Goal: Task Accomplishment & Management: Use online tool/utility

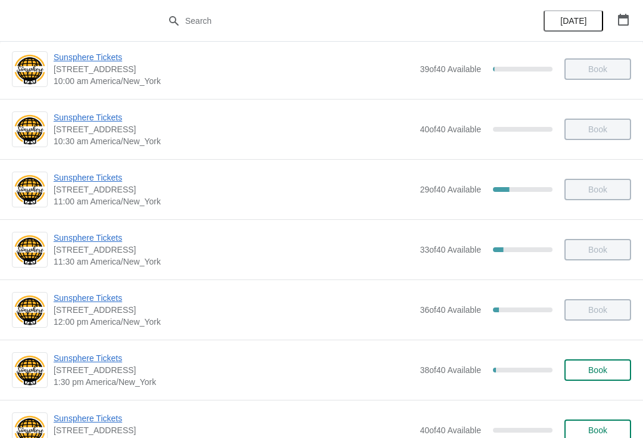
scroll to position [153, 0]
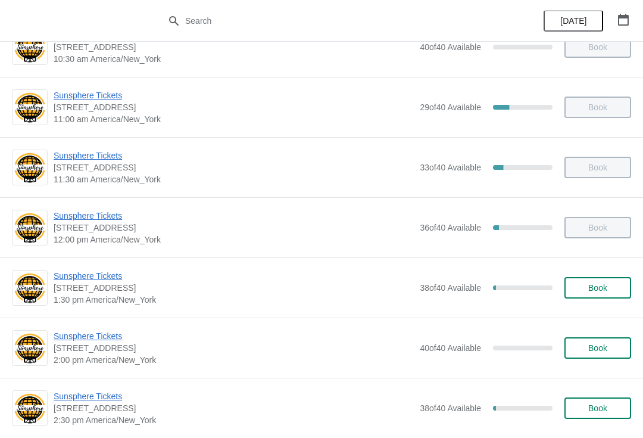
click at [602, 284] on span "Book" at bounding box center [598, 288] width 19 height 10
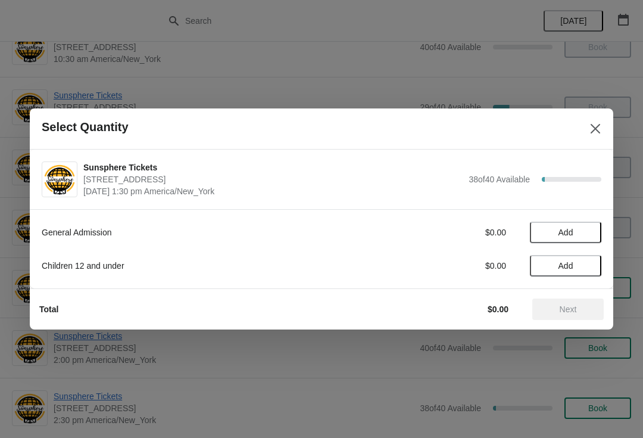
click at [587, 235] on span "Add" at bounding box center [566, 233] width 50 height 10
click at [591, 238] on icon at bounding box center [586, 232] width 13 height 13
click at [592, 231] on icon at bounding box center [586, 232] width 13 height 13
click at [584, 231] on icon at bounding box center [586, 232] width 13 height 13
click at [590, 232] on icon at bounding box center [586, 232] width 13 height 13
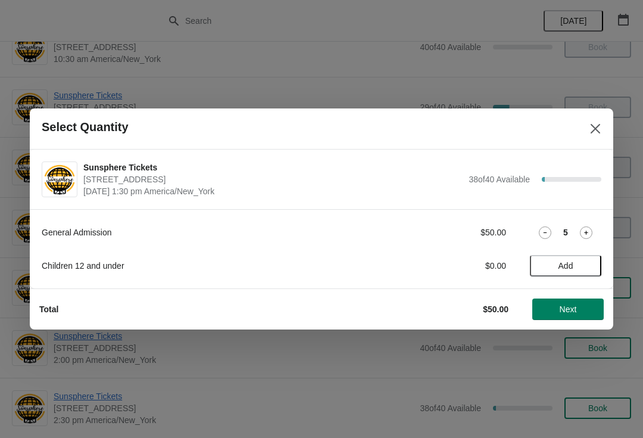
click at [568, 303] on button "Next" at bounding box center [568, 308] width 71 height 21
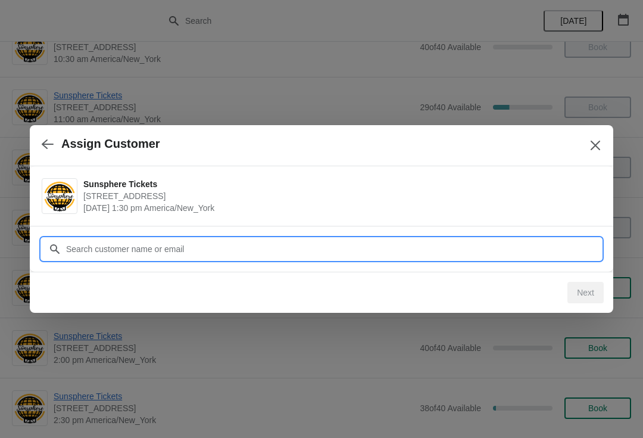
click at [530, 245] on input "Customer" at bounding box center [334, 248] width 536 height 21
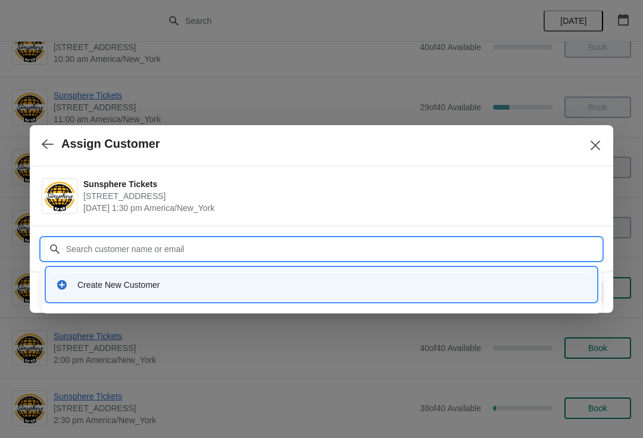
click at [260, 287] on div "Create New Customer" at bounding box center [332, 285] width 510 height 12
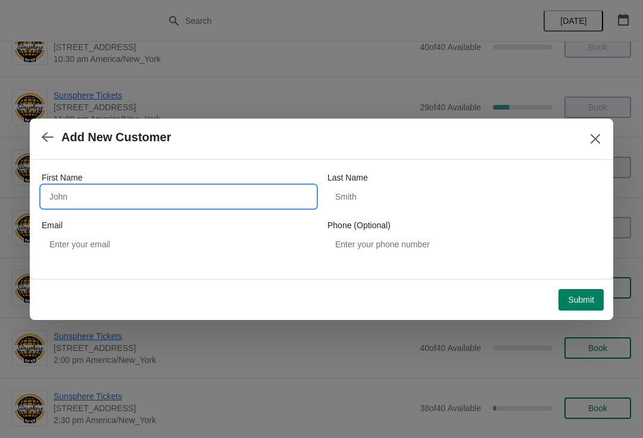
click at [165, 197] on input "First Name" at bounding box center [179, 196] width 274 height 21
type input "W"
click at [580, 289] on button "Submit" at bounding box center [581, 299] width 45 height 21
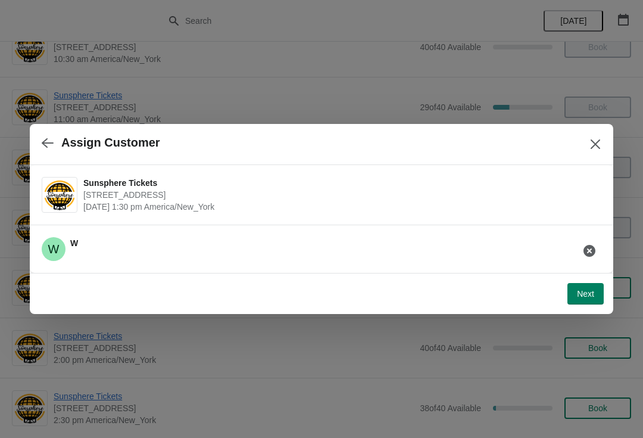
click at [583, 296] on span "Next" at bounding box center [585, 294] width 17 height 10
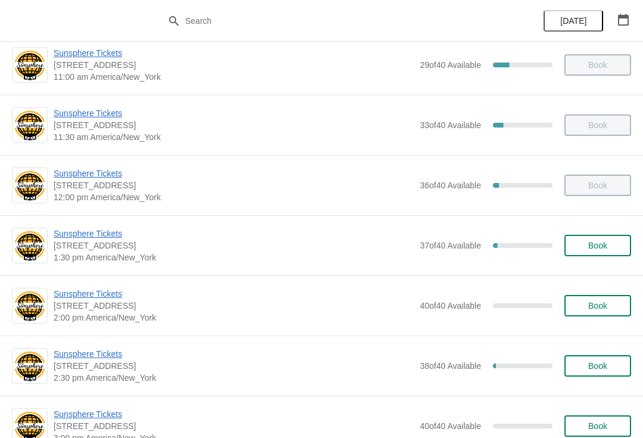
scroll to position [193, 0]
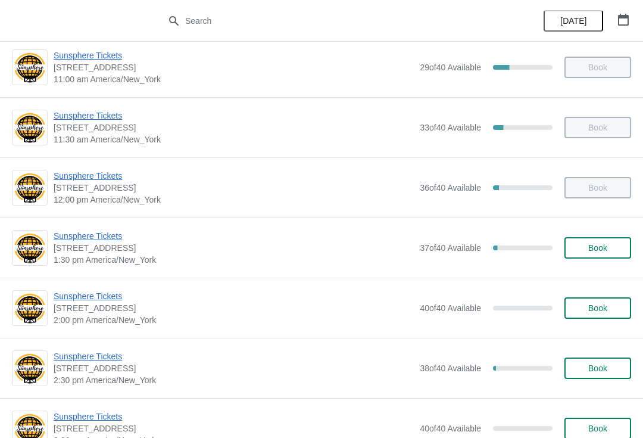
click at [599, 235] on div "Sunsphere Tickets 810 Clinch Avenue, Knoxville, TN, USA 1:30 pm America/New_Yor…" at bounding box center [343, 248] width 578 height 36
click at [599, 238] on button "Book" at bounding box center [598, 247] width 67 height 21
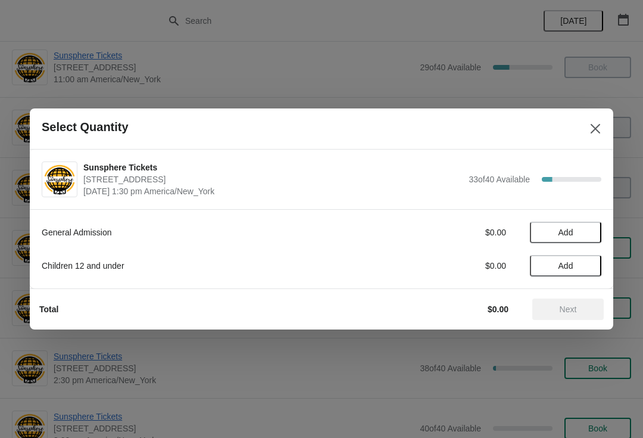
click at [588, 232] on span "Add" at bounding box center [566, 233] width 50 height 10
click at [592, 222] on div "General Admission $10.00 1" at bounding box center [322, 232] width 560 height 21
click at [585, 230] on icon at bounding box center [586, 232] width 13 height 13
click at [580, 238] on icon at bounding box center [586, 232] width 13 height 13
click at [589, 232] on icon at bounding box center [586, 232] width 13 height 13
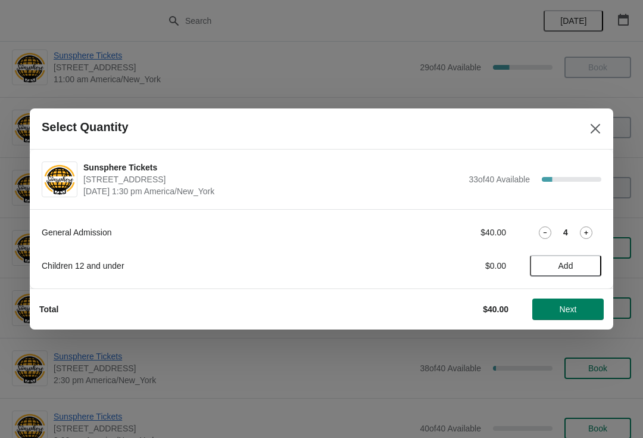
click at [586, 228] on icon at bounding box center [586, 232] width 13 height 13
click at [556, 300] on button "Next" at bounding box center [568, 308] width 71 height 21
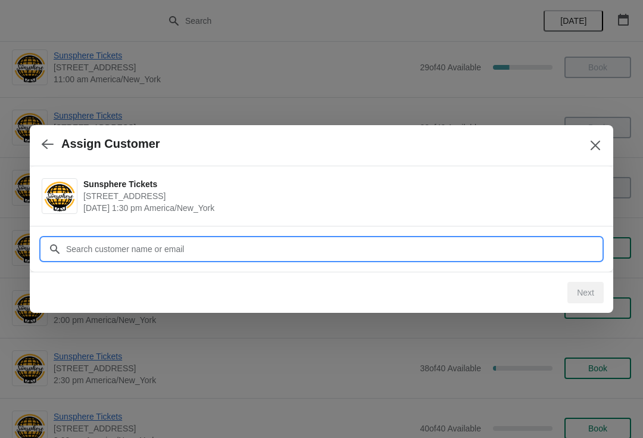
click at [501, 239] on input "Customer" at bounding box center [334, 248] width 536 height 21
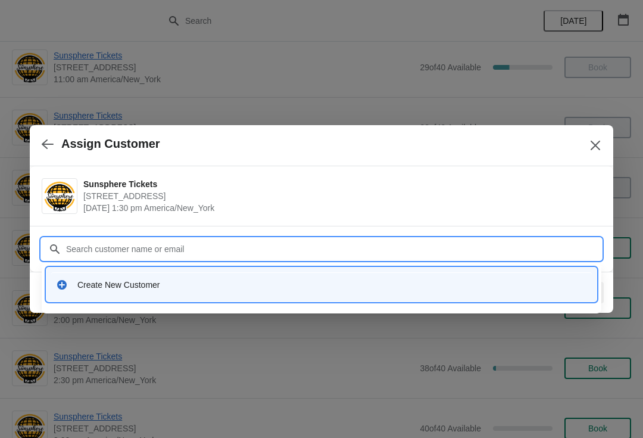
click at [303, 294] on div "Create New Customer" at bounding box center [321, 284] width 541 height 24
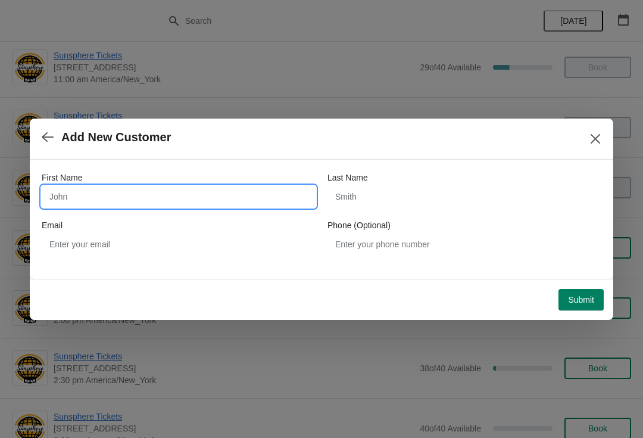
click at [198, 200] on input "First Name" at bounding box center [179, 196] width 274 height 21
type input "W"
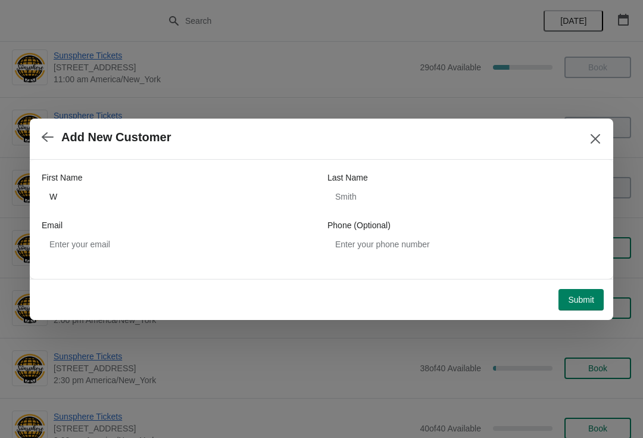
click at [586, 290] on button "Submit" at bounding box center [581, 299] width 45 height 21
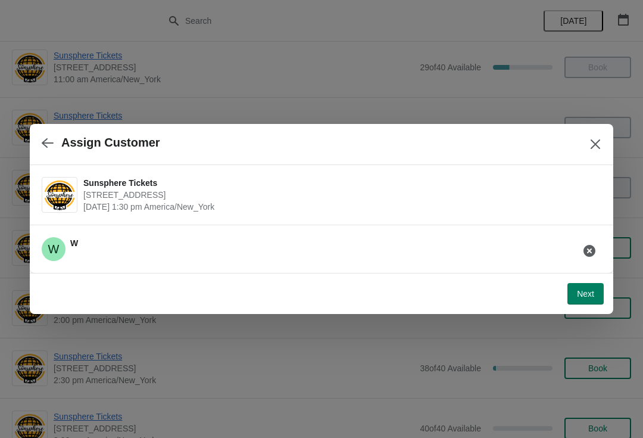
click at [590, 290] on span "Next" at bounding box center [585, 294] width 17 height 10
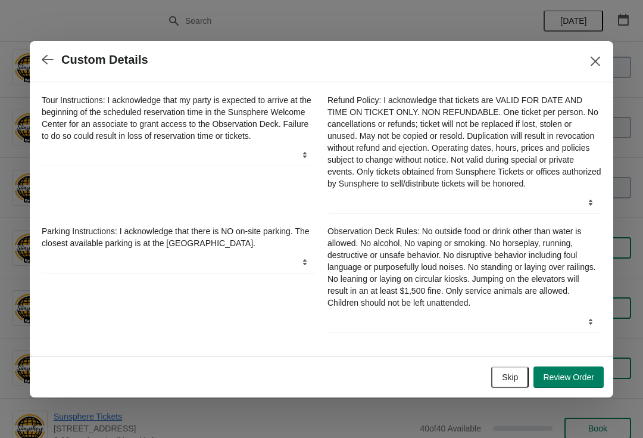
click at [509, 379] on span "Skip" at bounding box center [510, 377] width 16 height 10
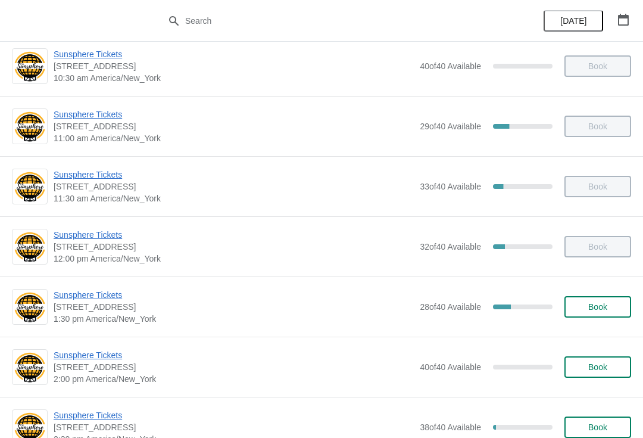
scroll to position [135, 0]
click at [599, 315] on button "Book" at bounding box center [598, 305] width 67 height 21
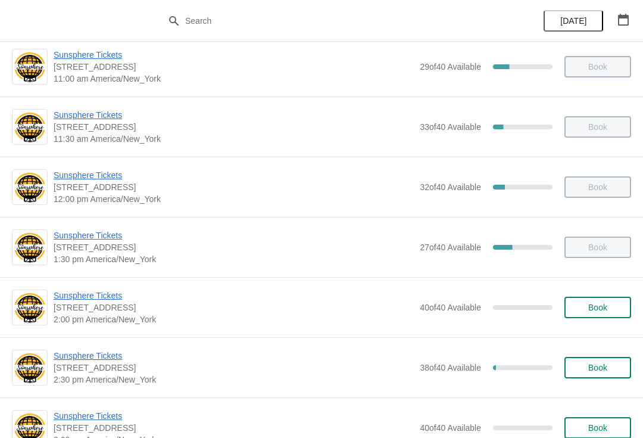
scroll to position [198, 0]
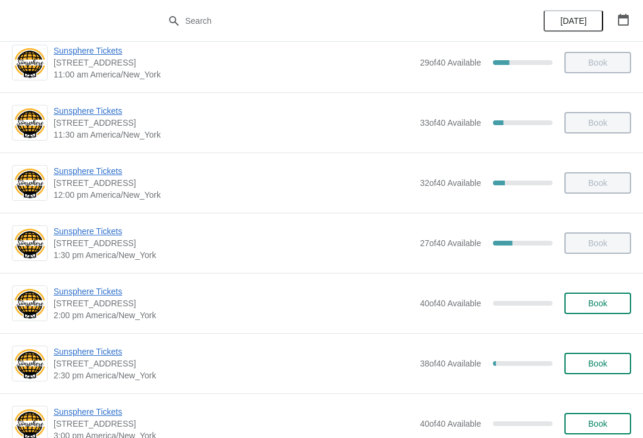
click at [580, 299] on span "Book" at bounding box center [598, 303] width 45 height 10
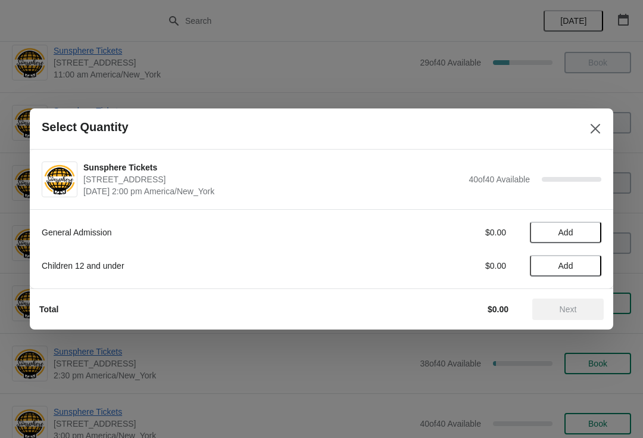
click at [589, 228] on span "Add" at bounding box center [566, 233] width 50 height 10
click at [592, 232] on icon at bounding box center [586, 232] width 13 height 13
click at [586, 234] on icon at bounding box center [586, 233] width 4 height 4
click at [589, 234] on icon at bounding box center [586, 232] width 13 height 13
click at [569, 295] on div "Total $40.00 Next" at bounding box center [317, 304] width 574 height 31
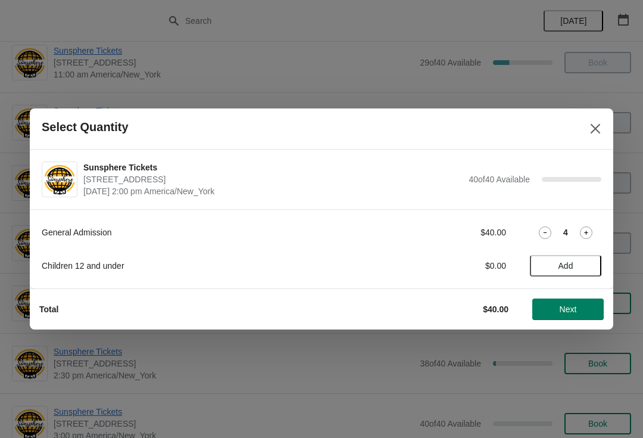
click at [570, 304] on span "Next" at bounding box center [568, 309] width 17 height 10
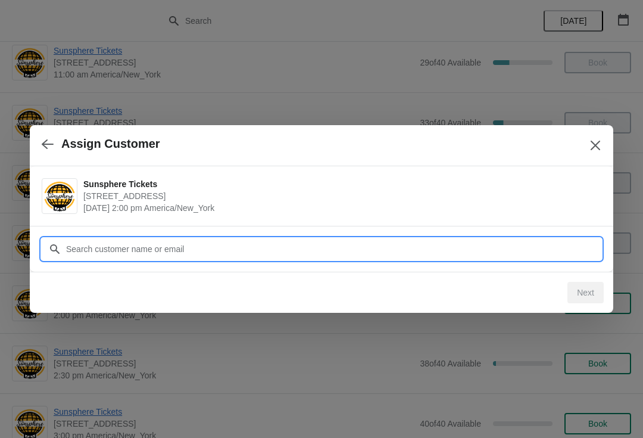
click at [555, 246] on input "Customer" at bounding box center [334, 248] width 536 height 21
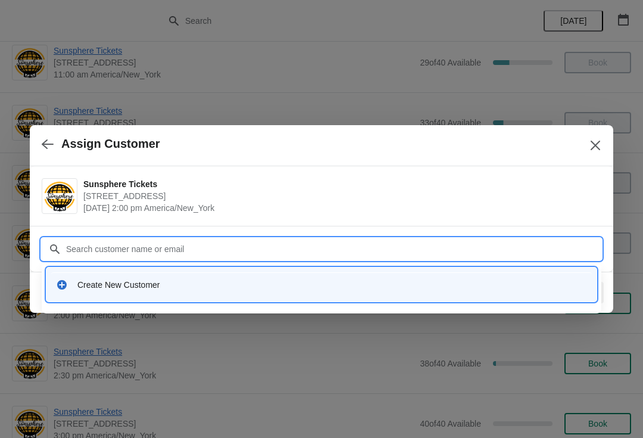
click at [250, 273] on div "Create New Customer" at bounding box center [321, 284] width 541 height 24
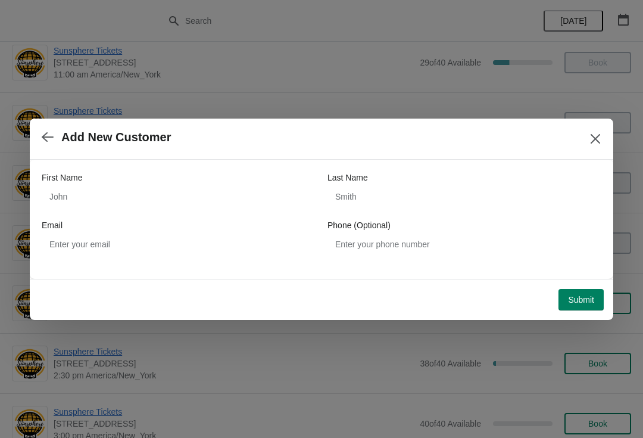
click at [267, 178] on div "First Name" at bounding box center [179, 178] width 274 height 12
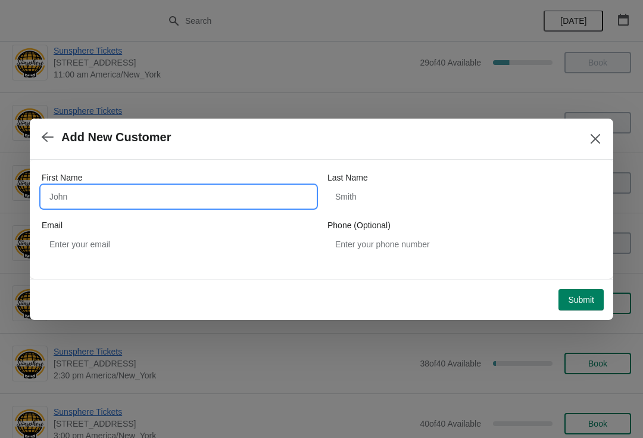
click at [125, 203] on input "First Name" at bounding box center [179, 196] width 274 height 21
type input "W"
click at [574, 290] on button "Submit" at bounding box center [581, 299] width 45 height 21
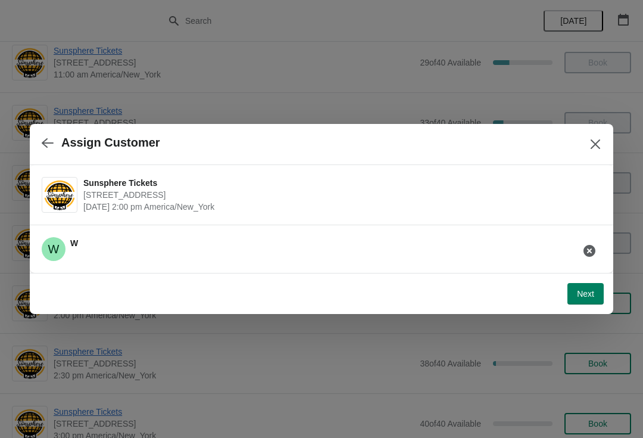
click at [577, 283] on button "Next" at bounding box center [586, 293] width 36 height 21
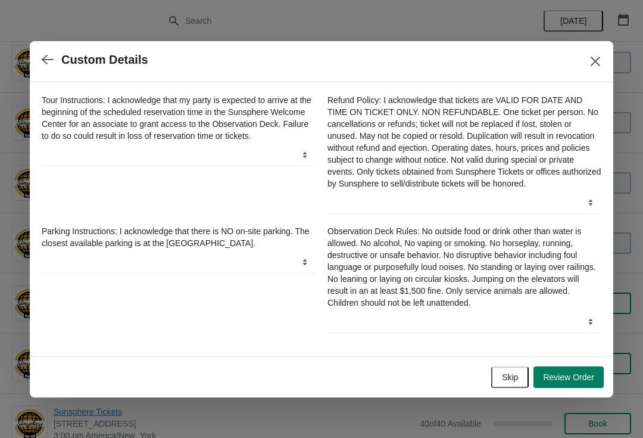
click at [510, 379] on span "Skip" at bounding box center [510, 377] width 16 height 10
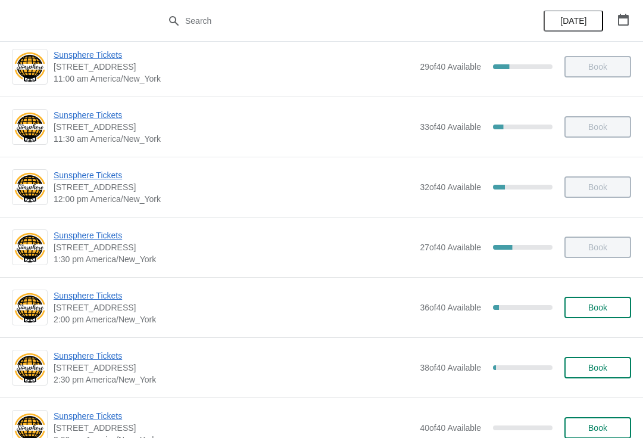
scroll to position [210, 0]
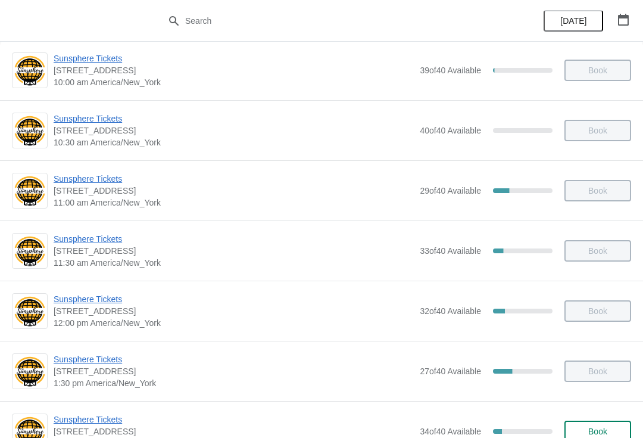
scroll to position [209, 0]
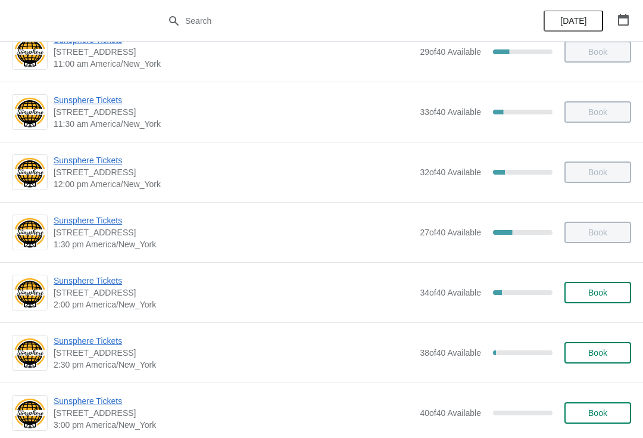
click at [104, 344] on span "Sunsphere Tickets" at bounding box center [234, 341] width 360 height 12
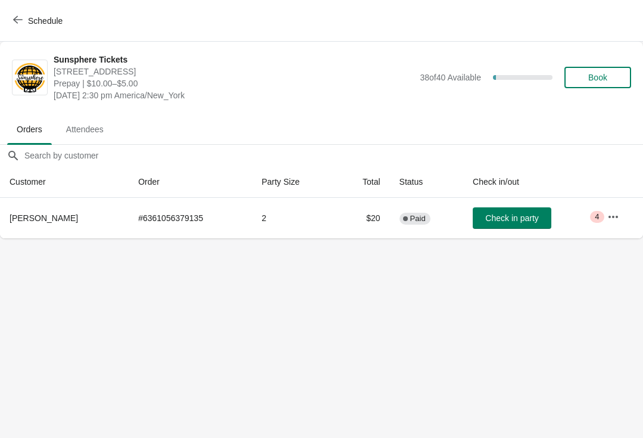
click at [541, 216] on button "Check in party" at bounding box center [512, 217] width 79 height 21
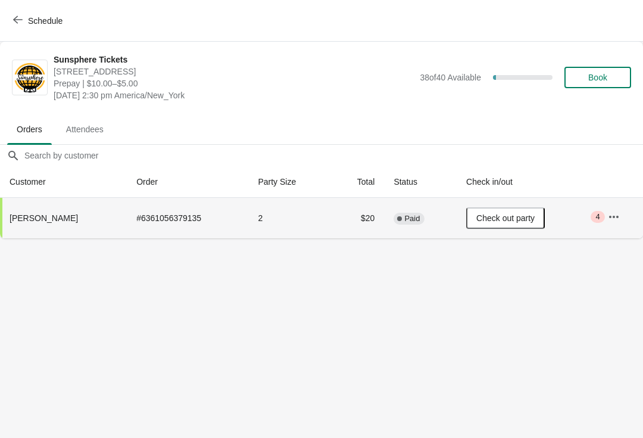
click at [50, 25] on span "Schedule" at bounding box center [45, 21] width 35 height 10
